Goal: Task Accomplishment & Management: Complete application form

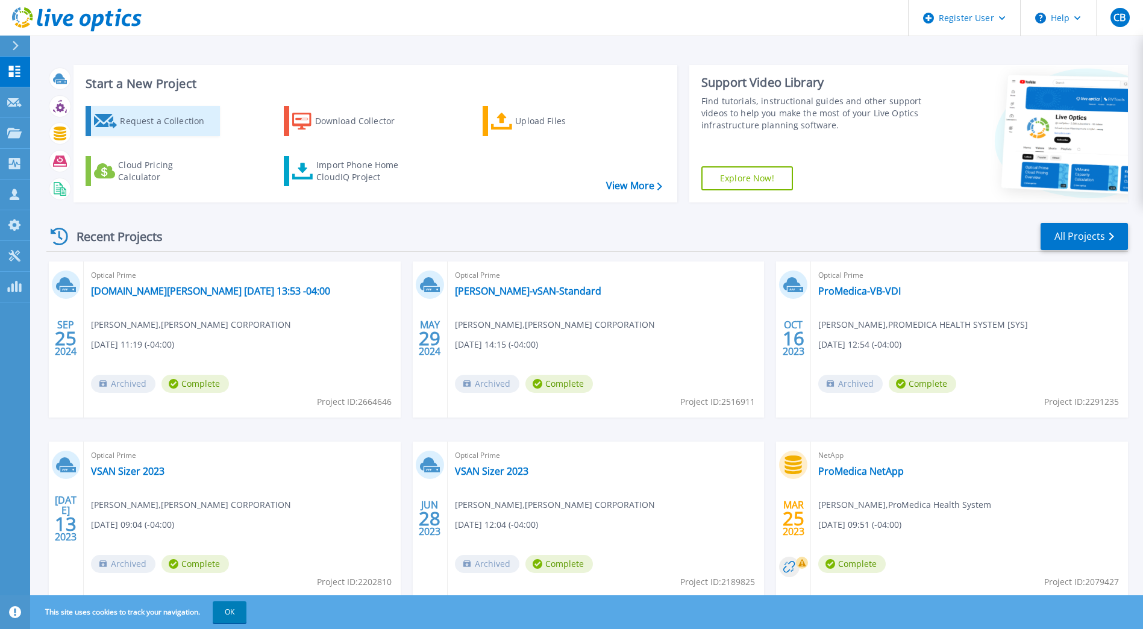
click at [168, 118] on div "Request a Collection" at bounding box center [168, 121] width 96 height 24
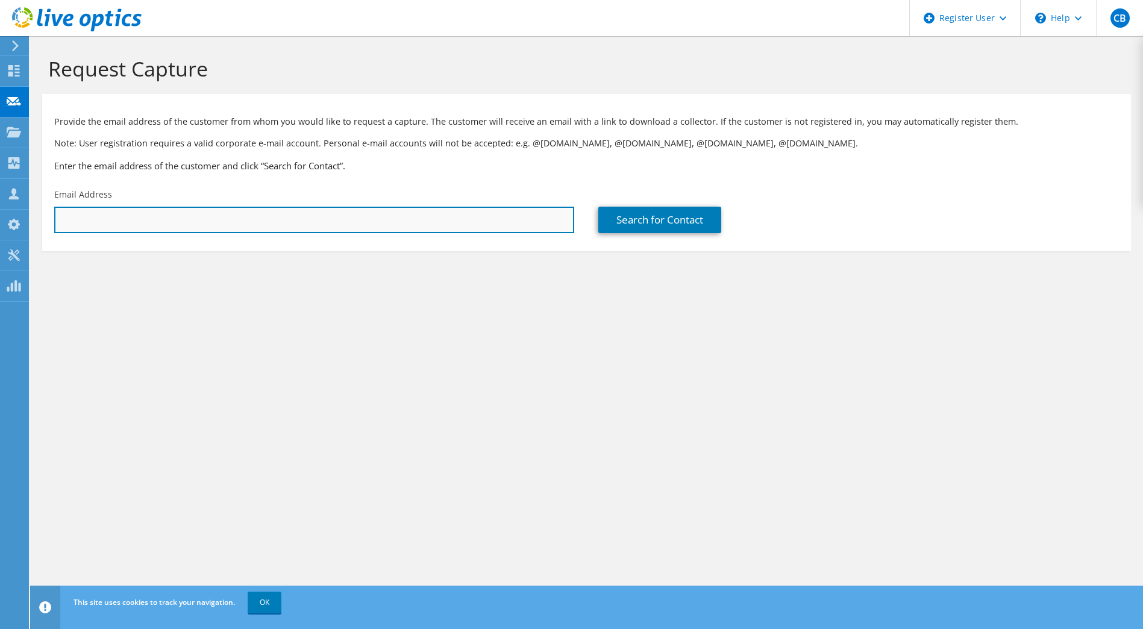
click at [160, 223] on input "text" at bounding box center [314, 220] width 520 height 27
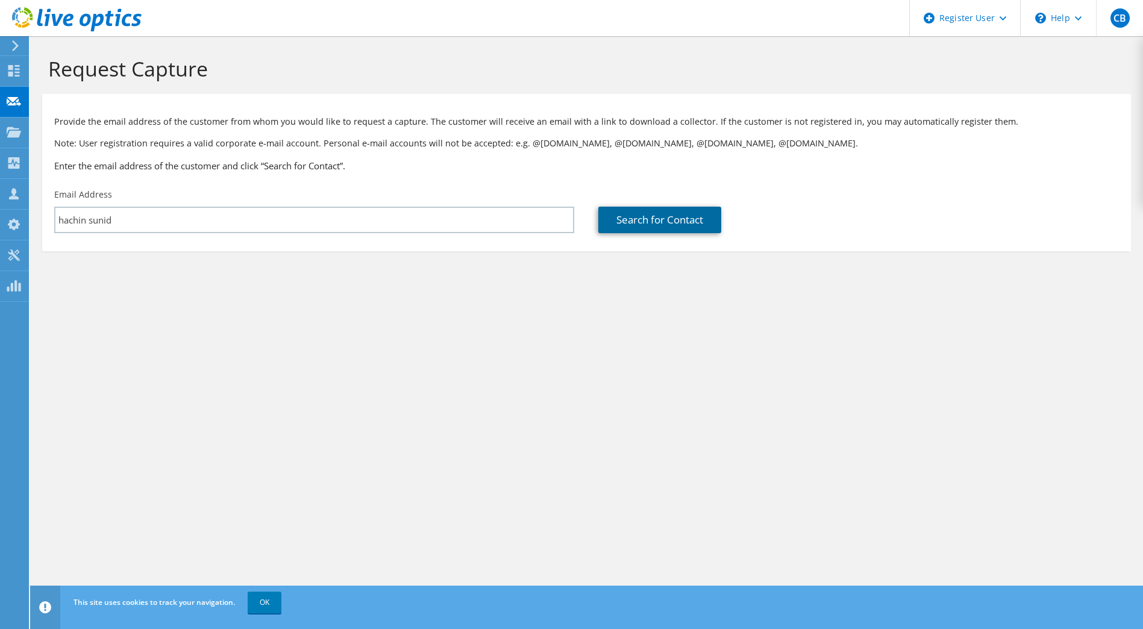
click at [632, 223] on link "Search for Contact" at bounding box center [659, 220] width 123 height 27
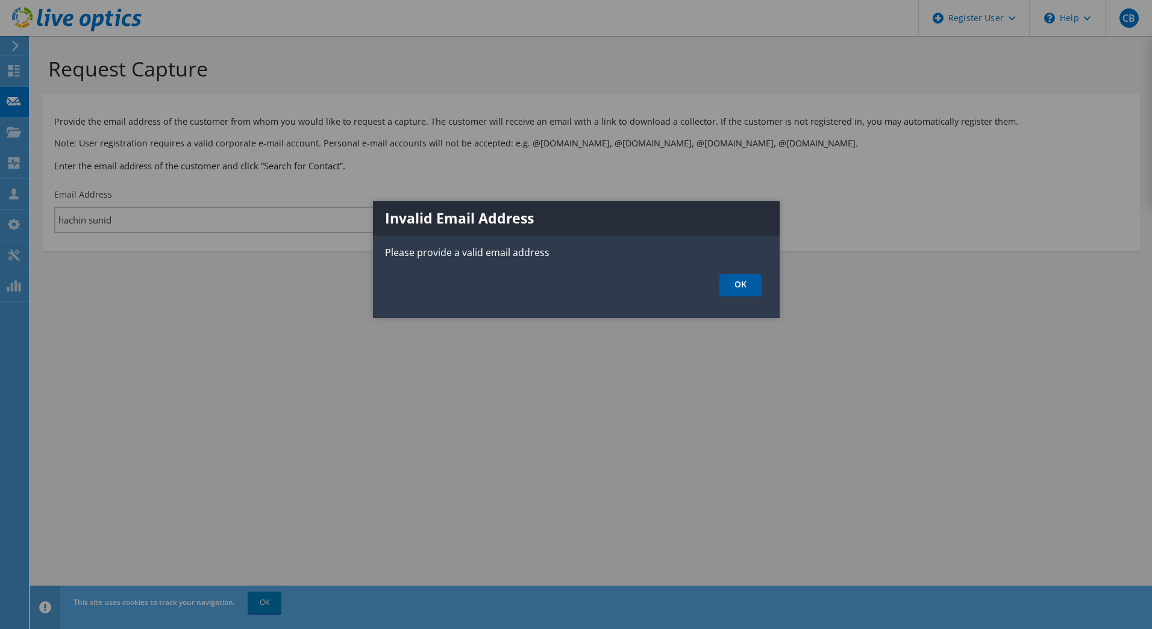
click at [737, 291] on link "OK" at bounding box center [740, 285] width 42 height 22
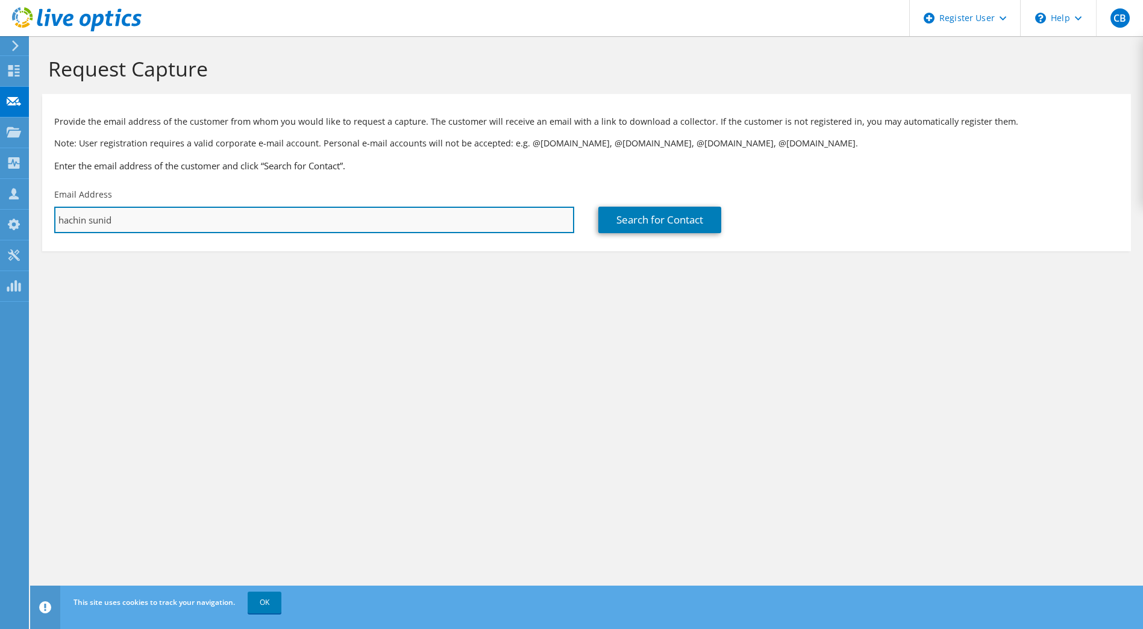
drag, startPoint x: 150, startPoint y: 220, endPoint x: 113, endPoint y: 219, distance: 36.8
click at [113, 219] on input "hachin sunid" at bounding box center [314, 220] width 520 height 27
click at [89, 221] on input "hachin sunid" at bounding box center [314, 220] width 520 height 27
click at [101, 220] on input "hsunid" at bounding box center [314, 220] width 520 height 27
type input "[EMAIL_ADDRESS][DOMAIN_NAME]"
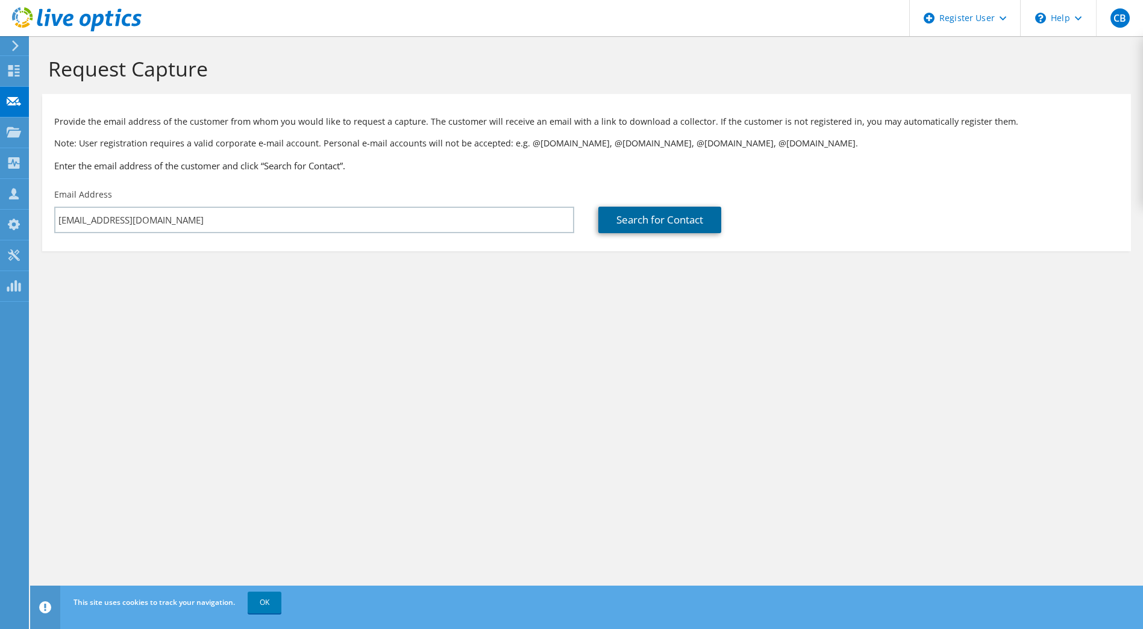
click at [648, 227] on link "Search for Contact" at bounding box center [659, 220] width 123 height 27
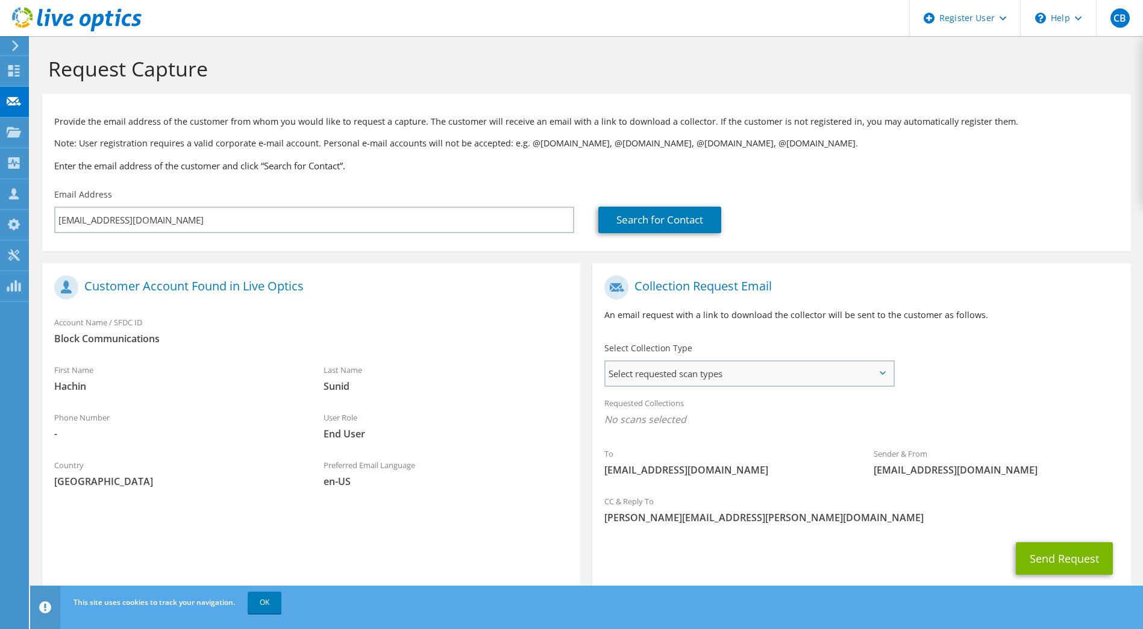
click at [882, 370] on span "Select requested scan types" at bounding box center [748, 373] width 287 height 24
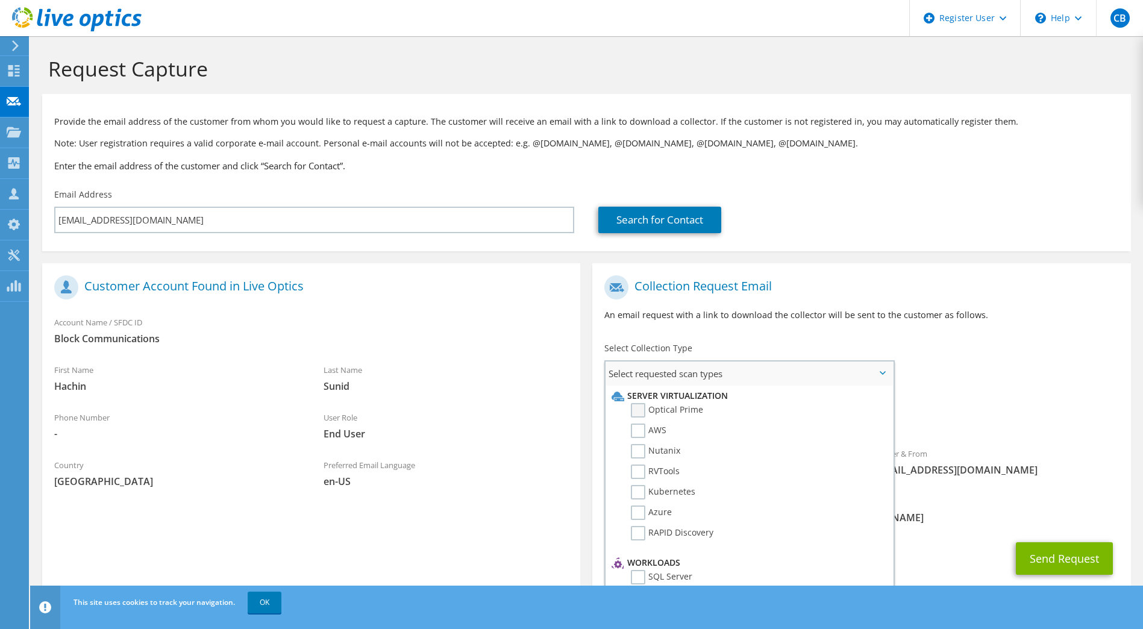
click at [636, 410] on label "Optical Prime" at bounding box center [667, 410] width 72 height 14
click at [0, 0] on input "Optical Prime" at bounding box center [0, 0] width 0 height 0
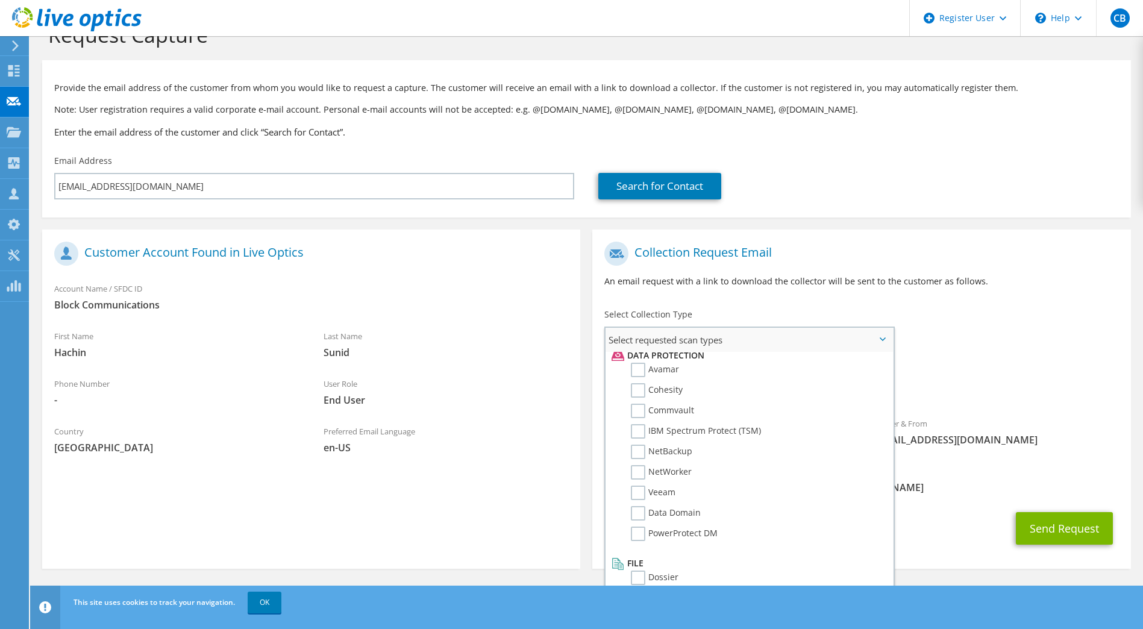
scroll to position [532, 0]
click at [635, 576] on label "Dossier" at bounding box center [655, 573] width 48 height 14
click at [0, 0] on input "Dossier" at bounding box center [0, 0] width 0 height 0
